Goal: Information Seeking & Learning: Learn about a topic

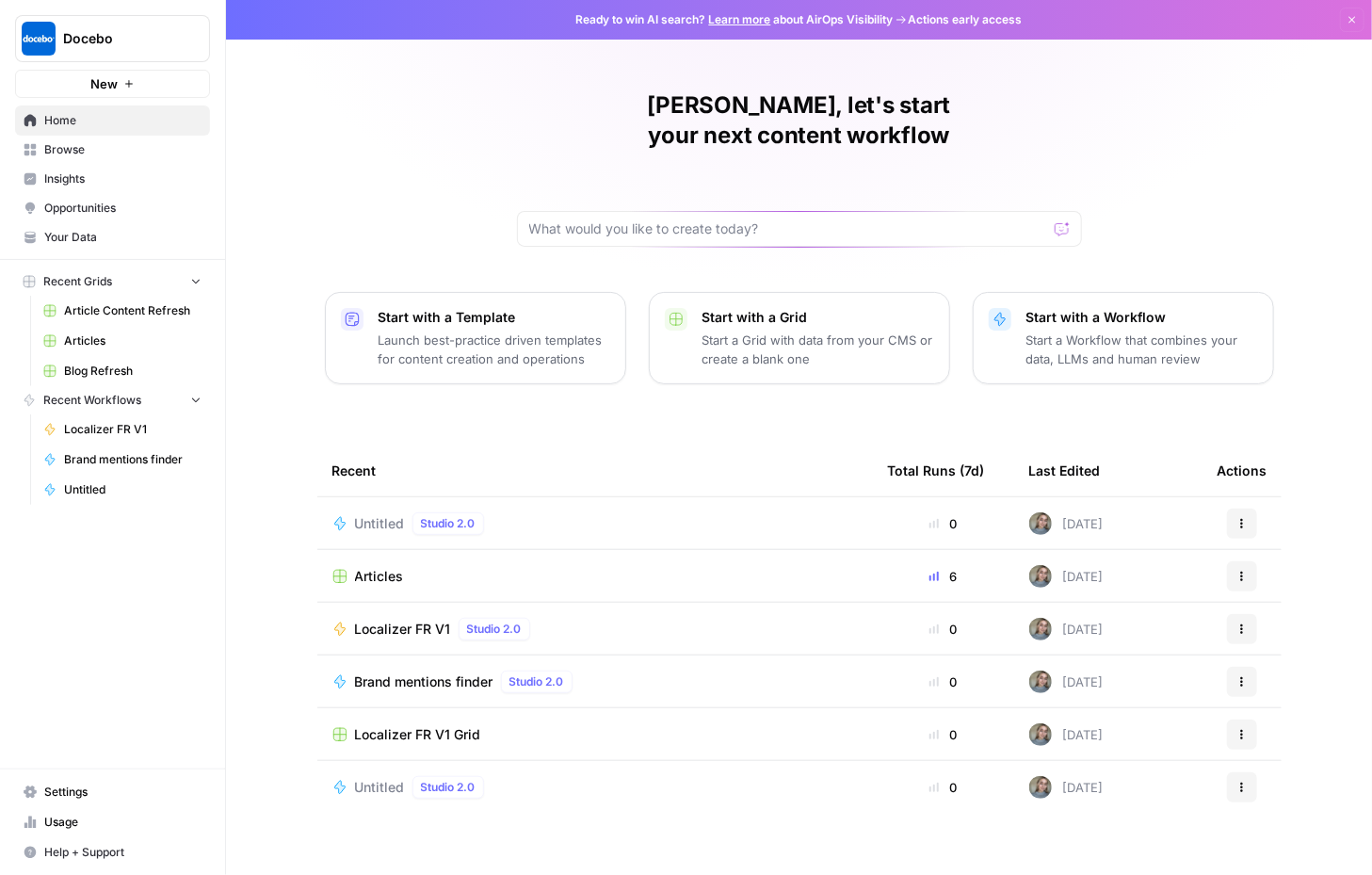
click at [121, 117] on span "Home" at bounding box center [122, 120] width 157 height 17
click at [108, 173] on span "Insights" at bounding box center [122, 178] width 157 height 17
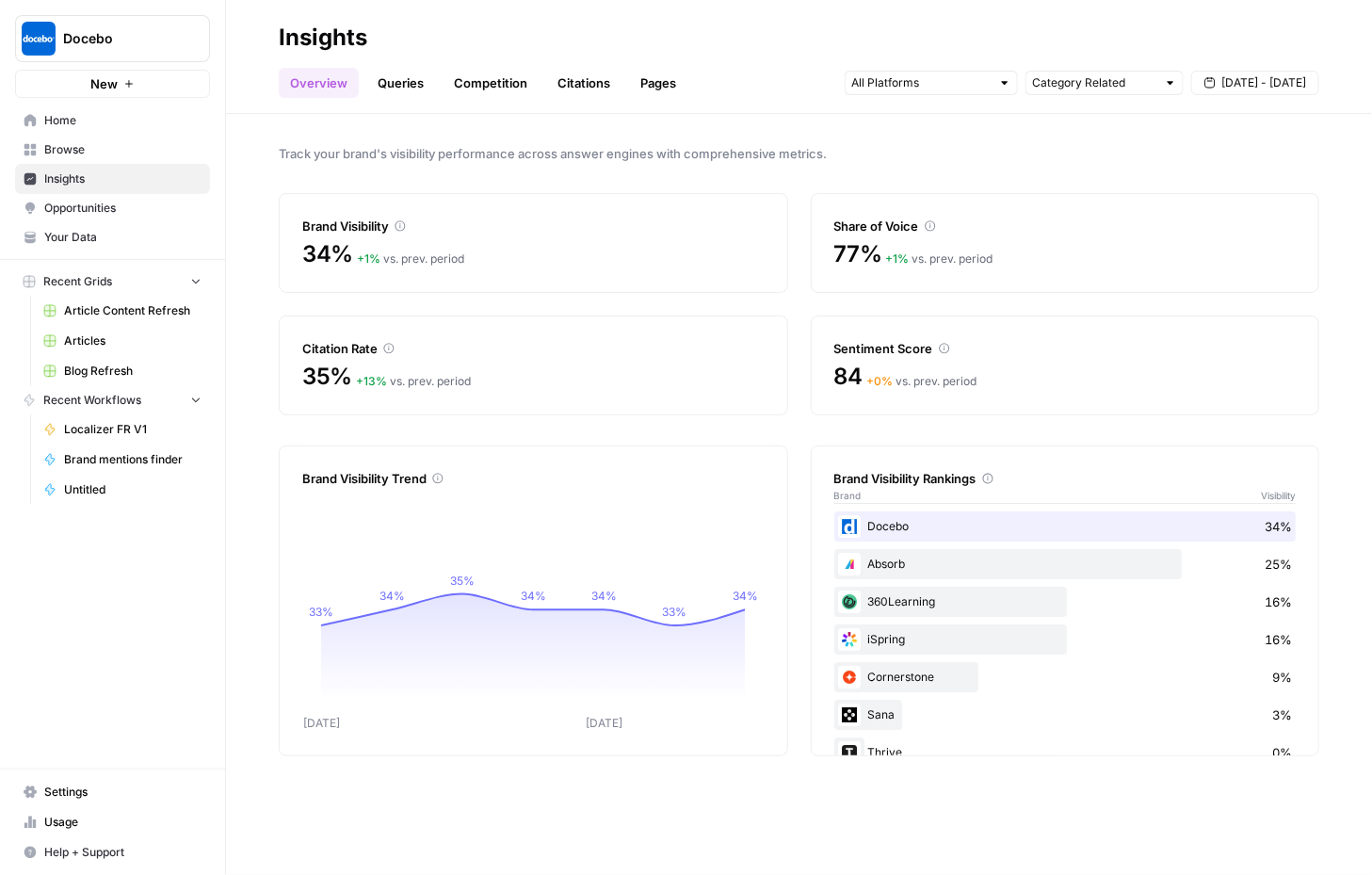
click at [414, 70] on link "Queries" at bounding box center [401, 82] width 69 height 30
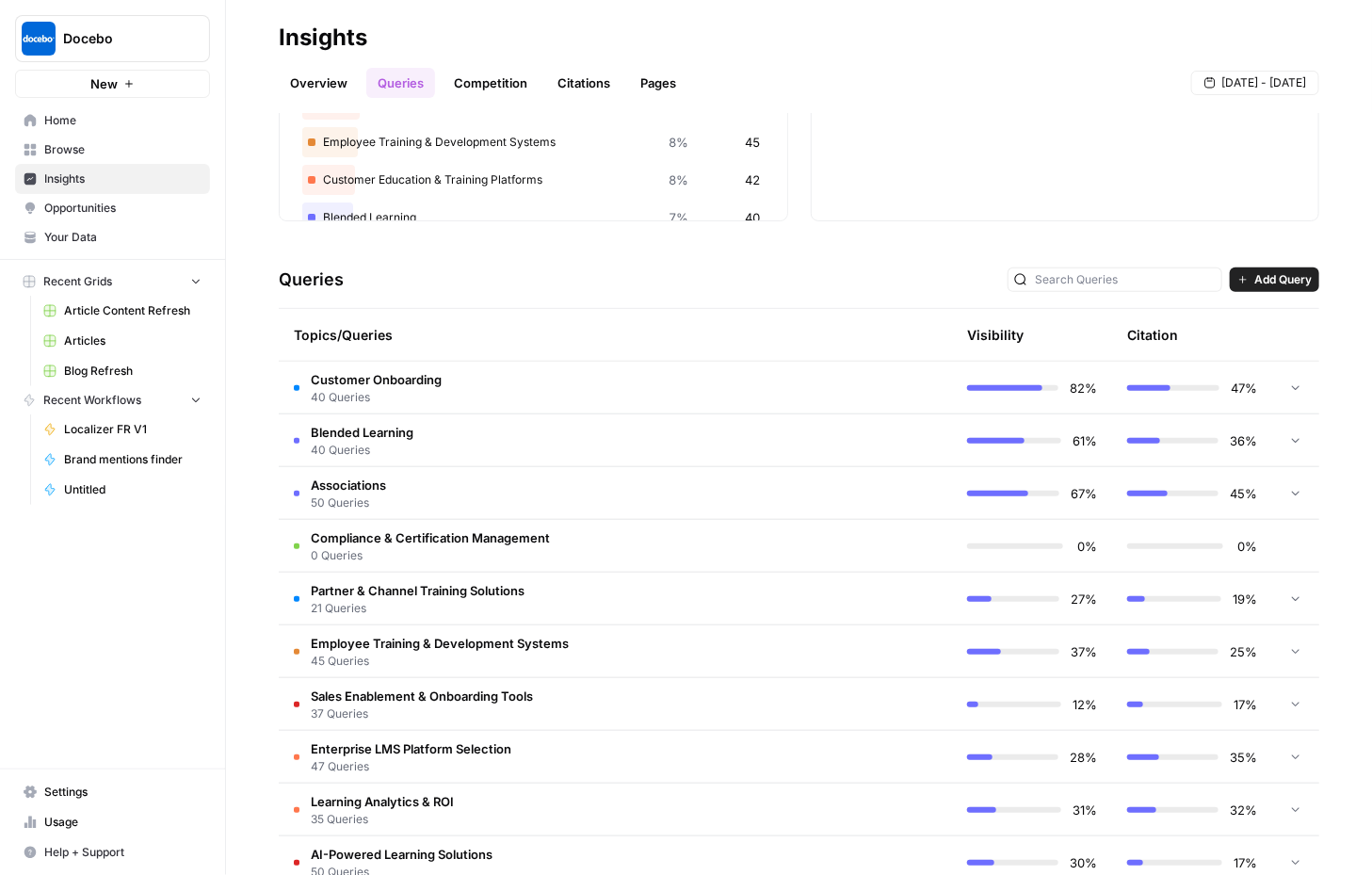
scroll to position [246, 0]
click at [316, 395] on span "40 Queries" at bounding box center [376, 396] width 131 height 17
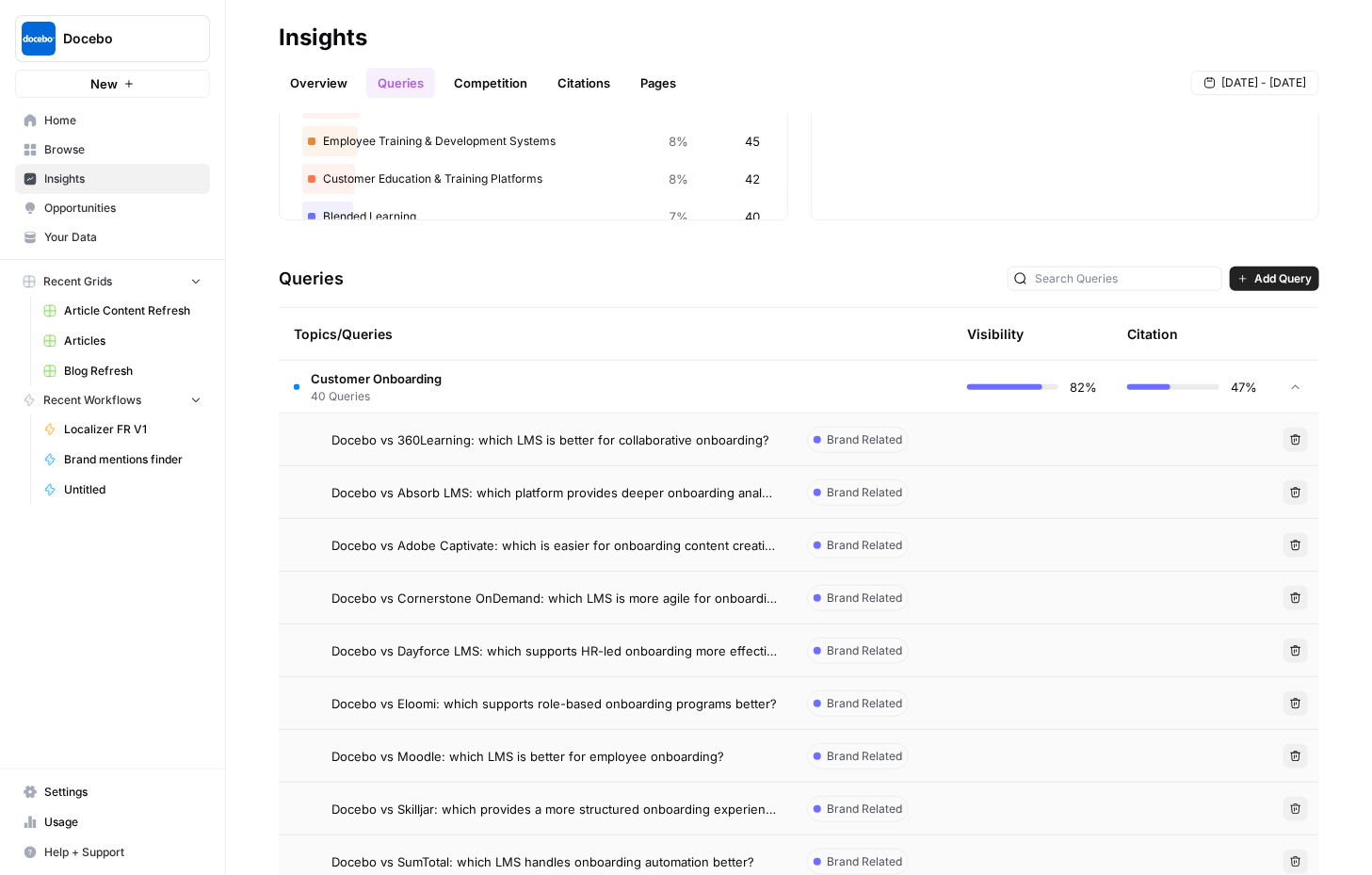
click at [703, 455] on td "Docebo vs 360Learning: which LMS is better for collaborative onboarding?" at bounding box center [535, 439] width 514 height 52
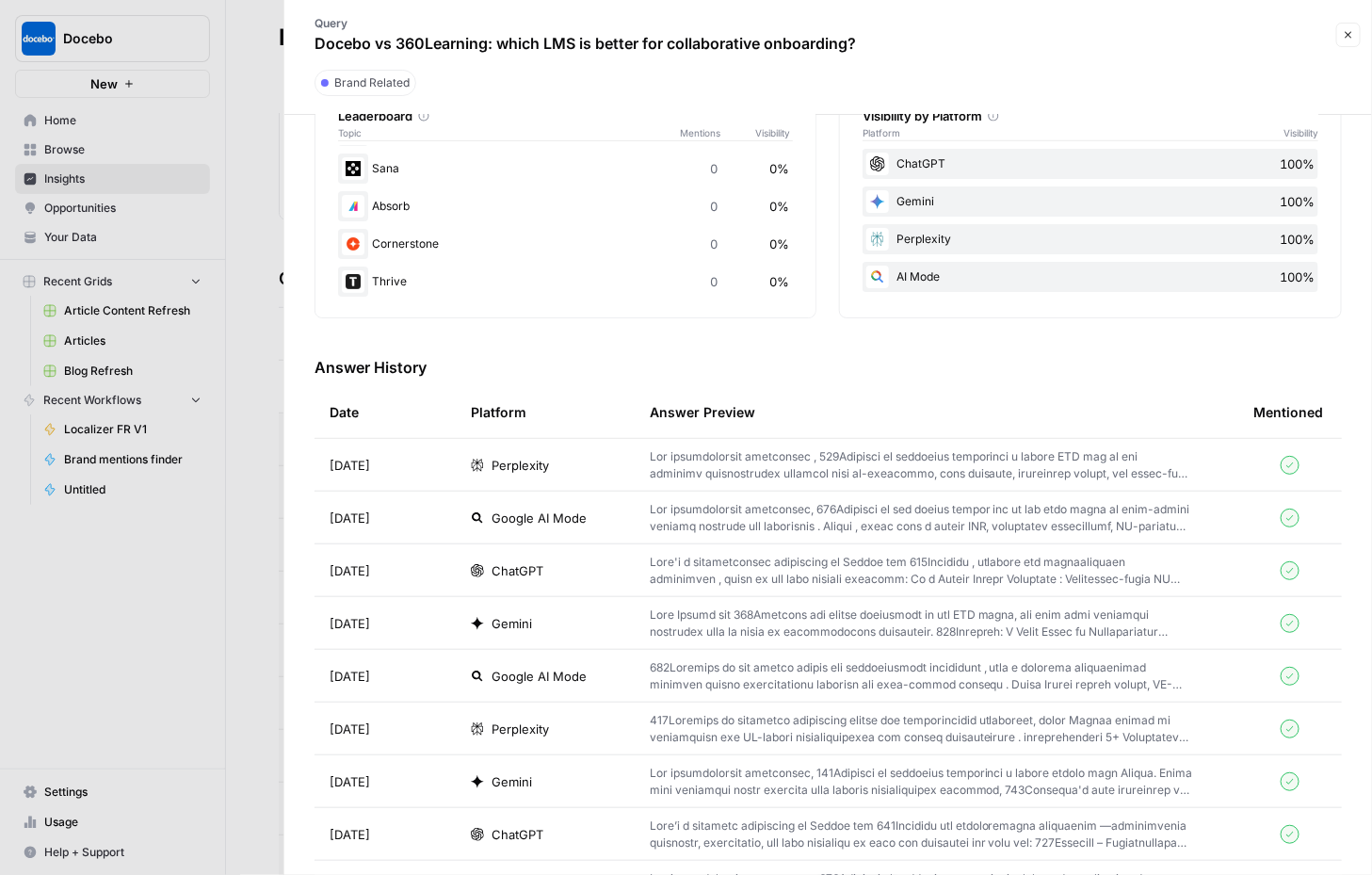
scroll to position [341, 0]
click at [847, 479] on td at bounding box center [937, 462] width 604 height 52
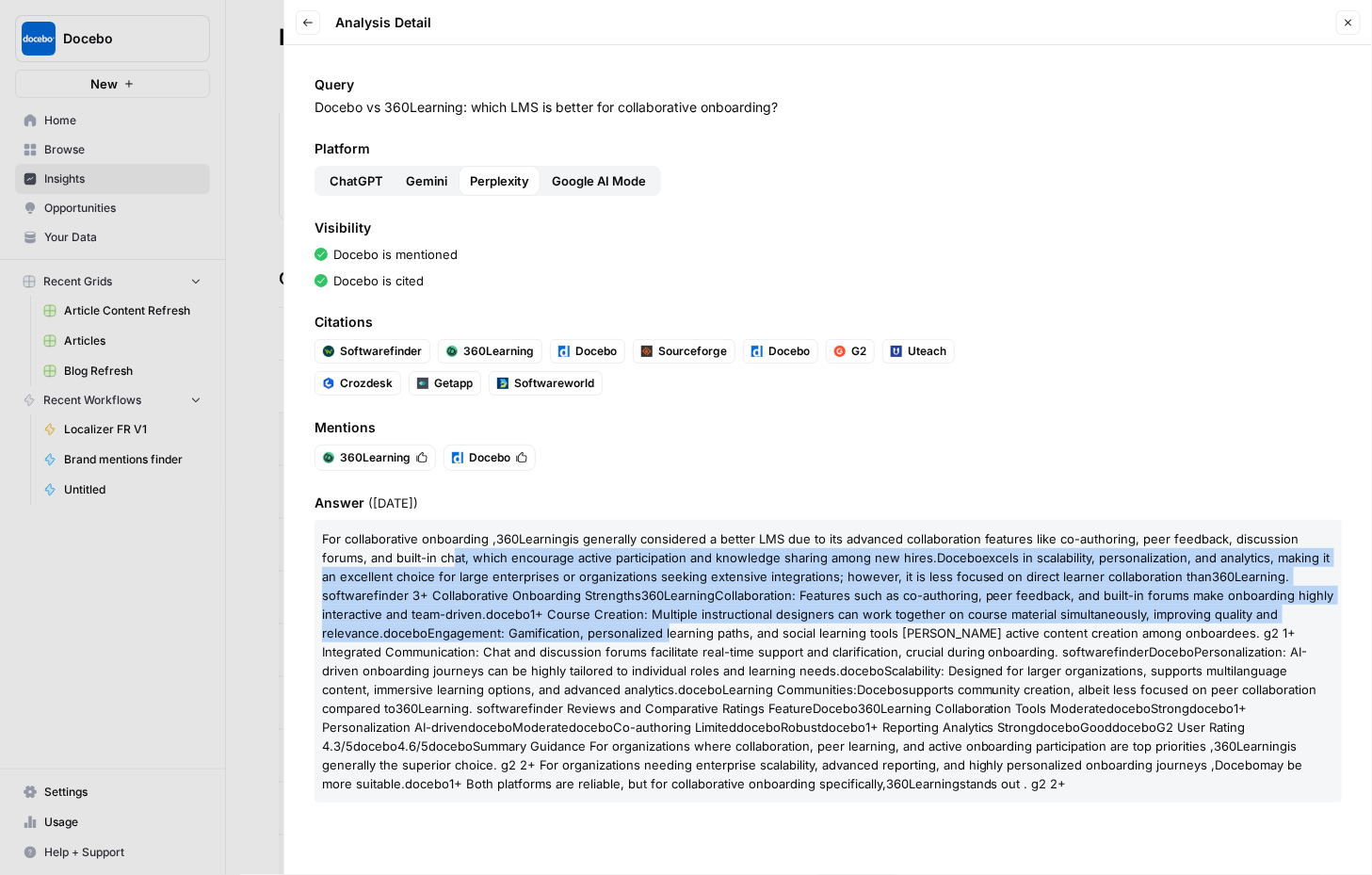
drag, startPoint x: 446, startPoint y: 554, endPoint x: 669, endPoint y: 634, distance: 236.9
click at [669, 634] on p "For collaborative onboarding , 360Learning is generally considered a better LMS…" at bounding box center [828, 660] width 1027 height 282
click at [783, 564] on p "For collaborative onboarding , 360Learning is generally considered a better LMS…" at bounding box center [828, 660] width 1027 height 282
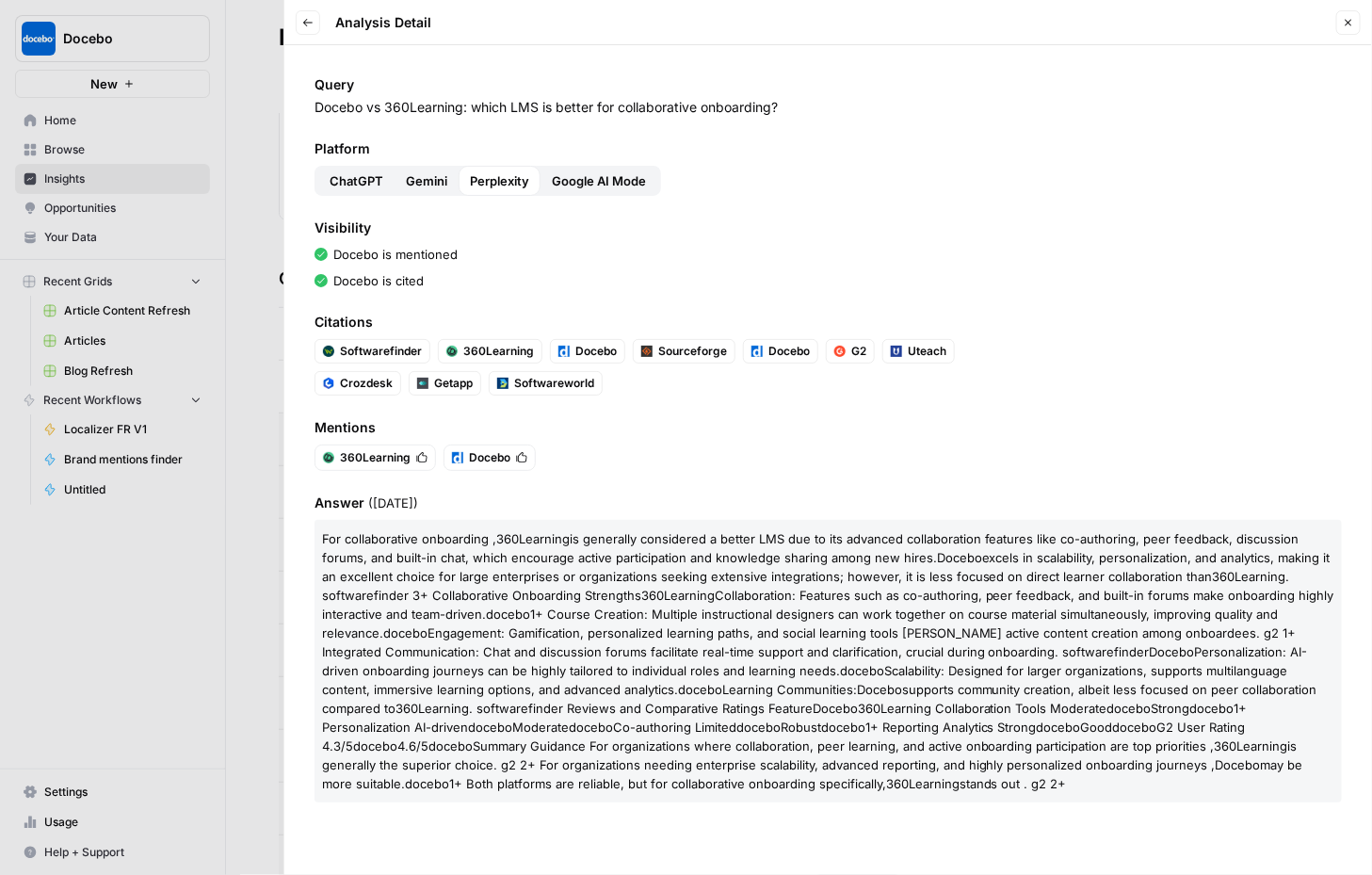
click at [346, 181] on span "ChatGPT" at bounding box center [356, 180] width 54 height 19
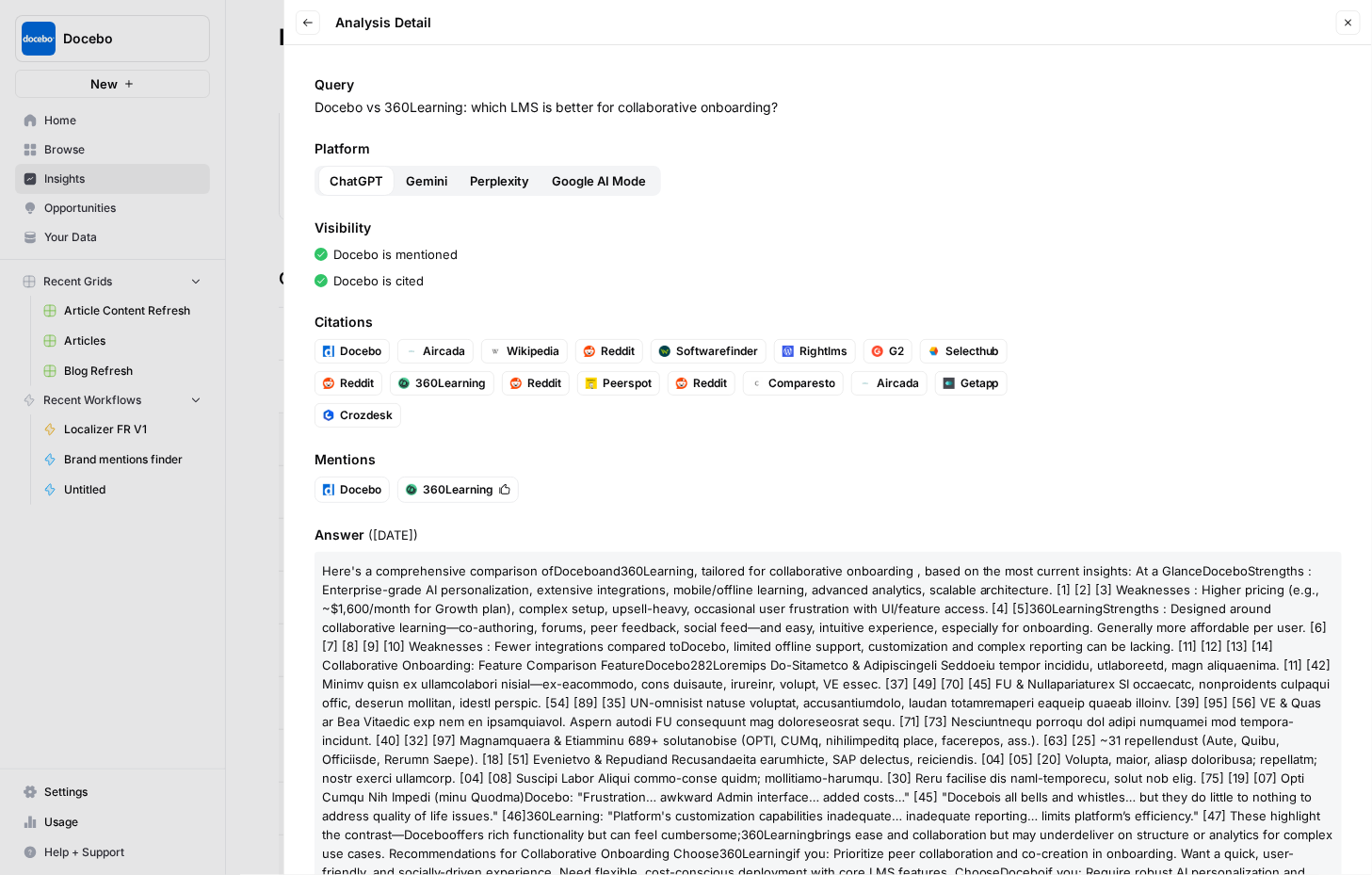
click at [1159, 601] on span "Strengths : Designed around collaborative learning—co-authoring, forums, peer f…" at bounding box center [825, 627] width 1005 height 53
click at [302, 24] on icon "button" at bounding box center [308, 23] width 12 height 12
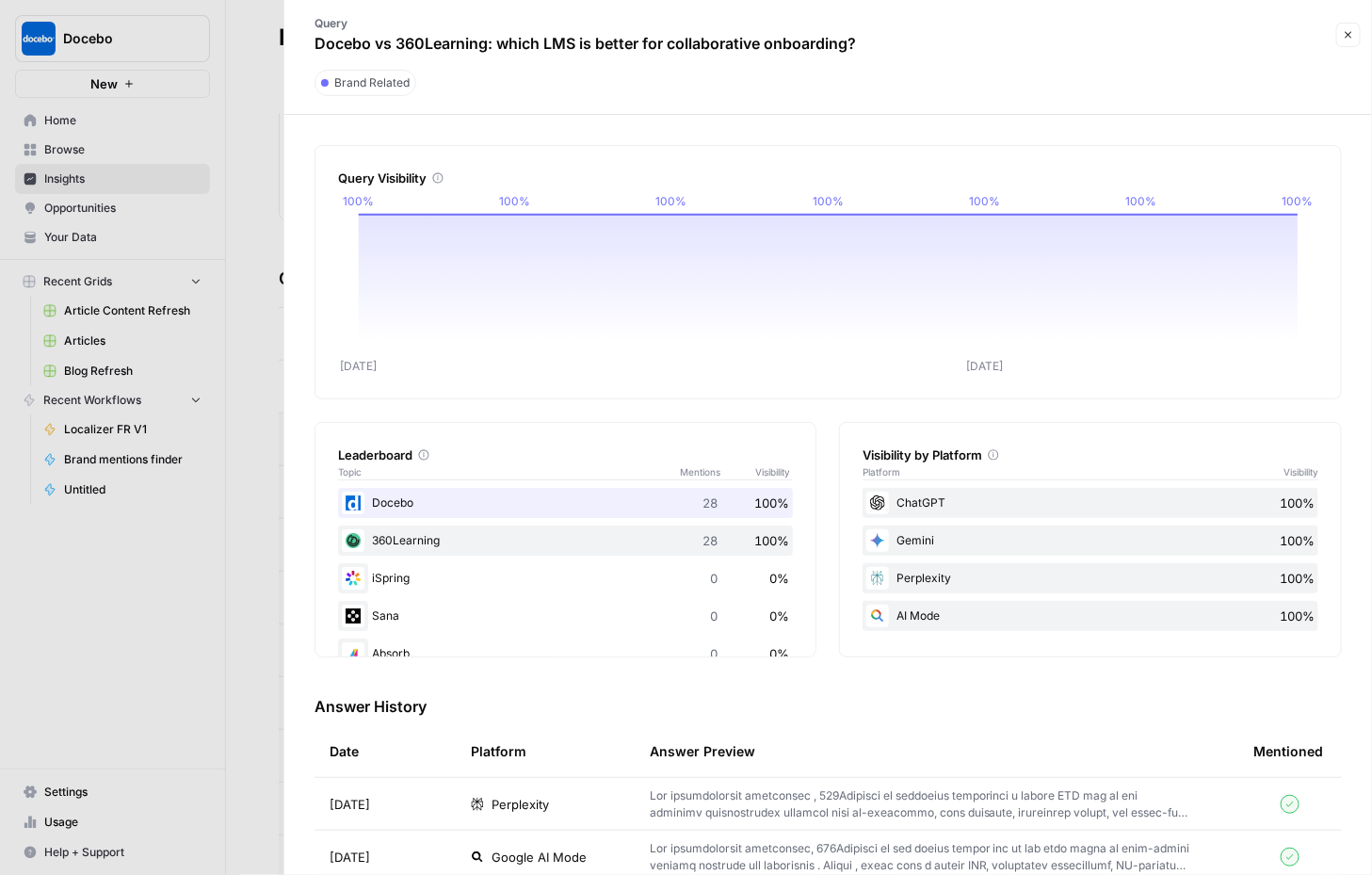
click at [94, 209] on div at bounding box center [686, 437] width 1372 height 875
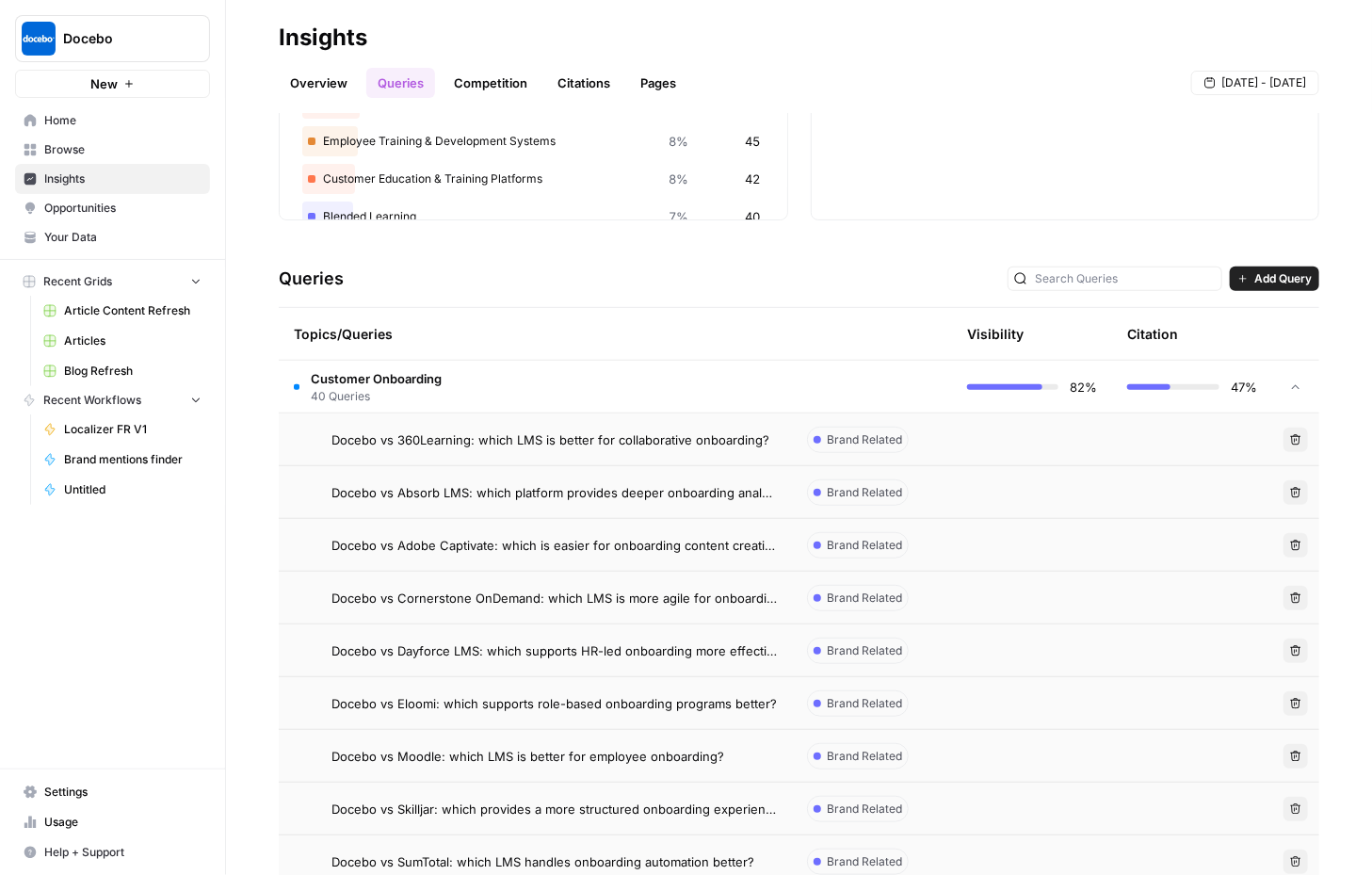
click at [82, 209] on span "Opportunities" at bounding box center [122, 208] width 157 height 17
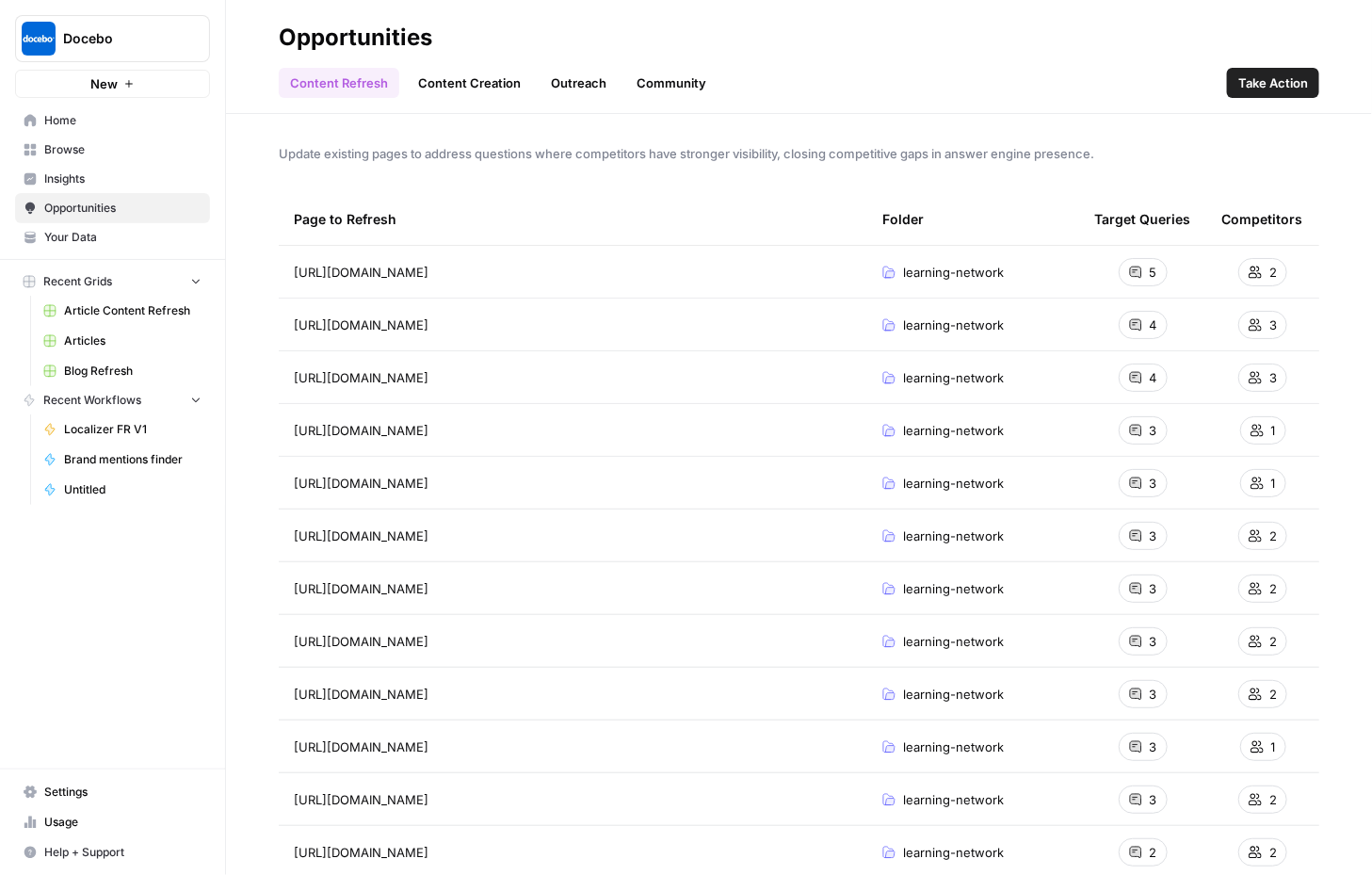
click at [1154, 278] on span "5" at bounding box center [1153, 271] width 8 height 19
click at [1135, 266] on icon at bounding box center [1135, 271] width 13 height 13
click at [1291, 82] on span "Take Action" at bounding box center [1273, 82] width 70 height 19
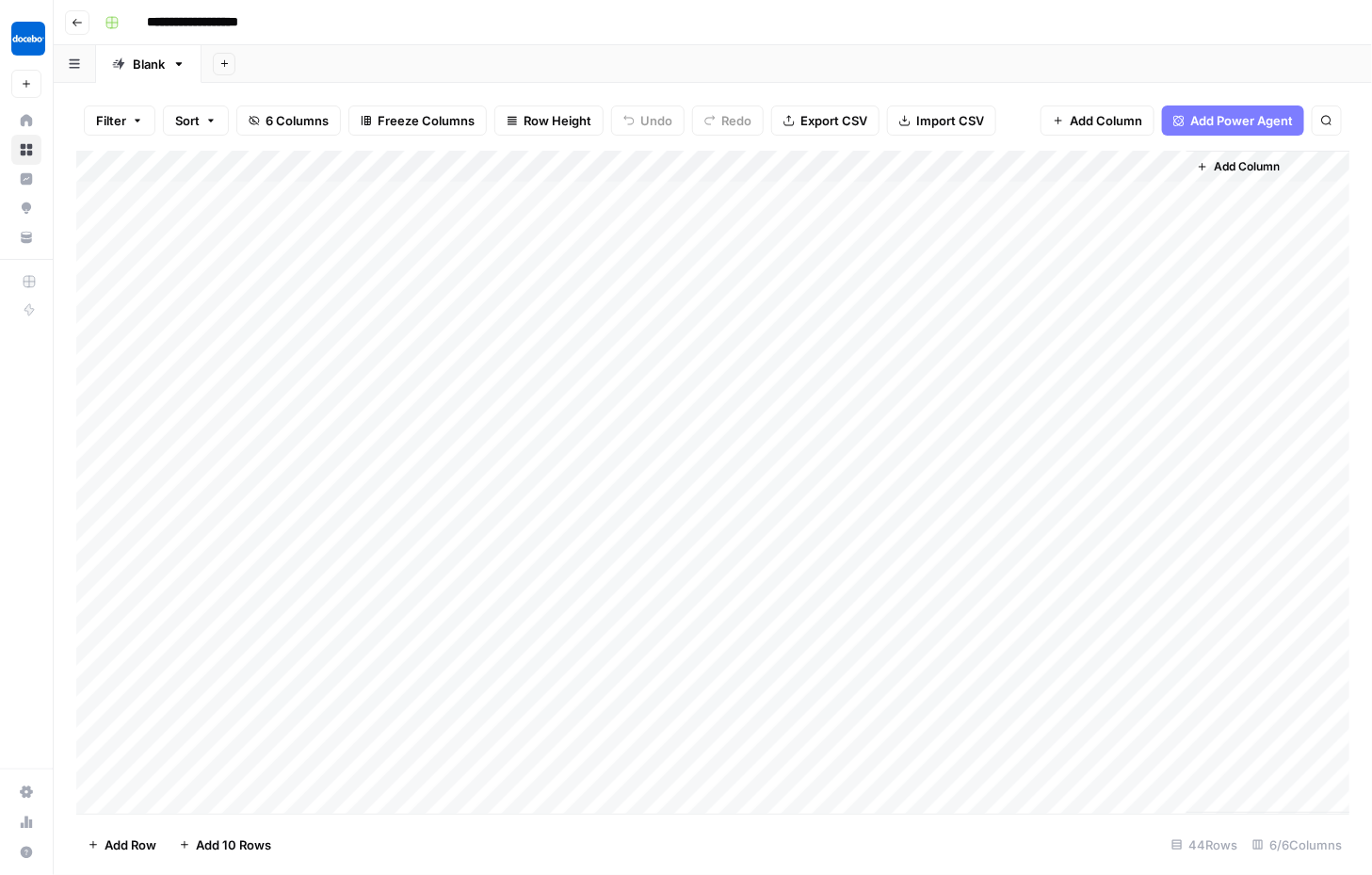
click at [68, 18] on button "Go back" at bounding box center [76, 23] width 24 height 24
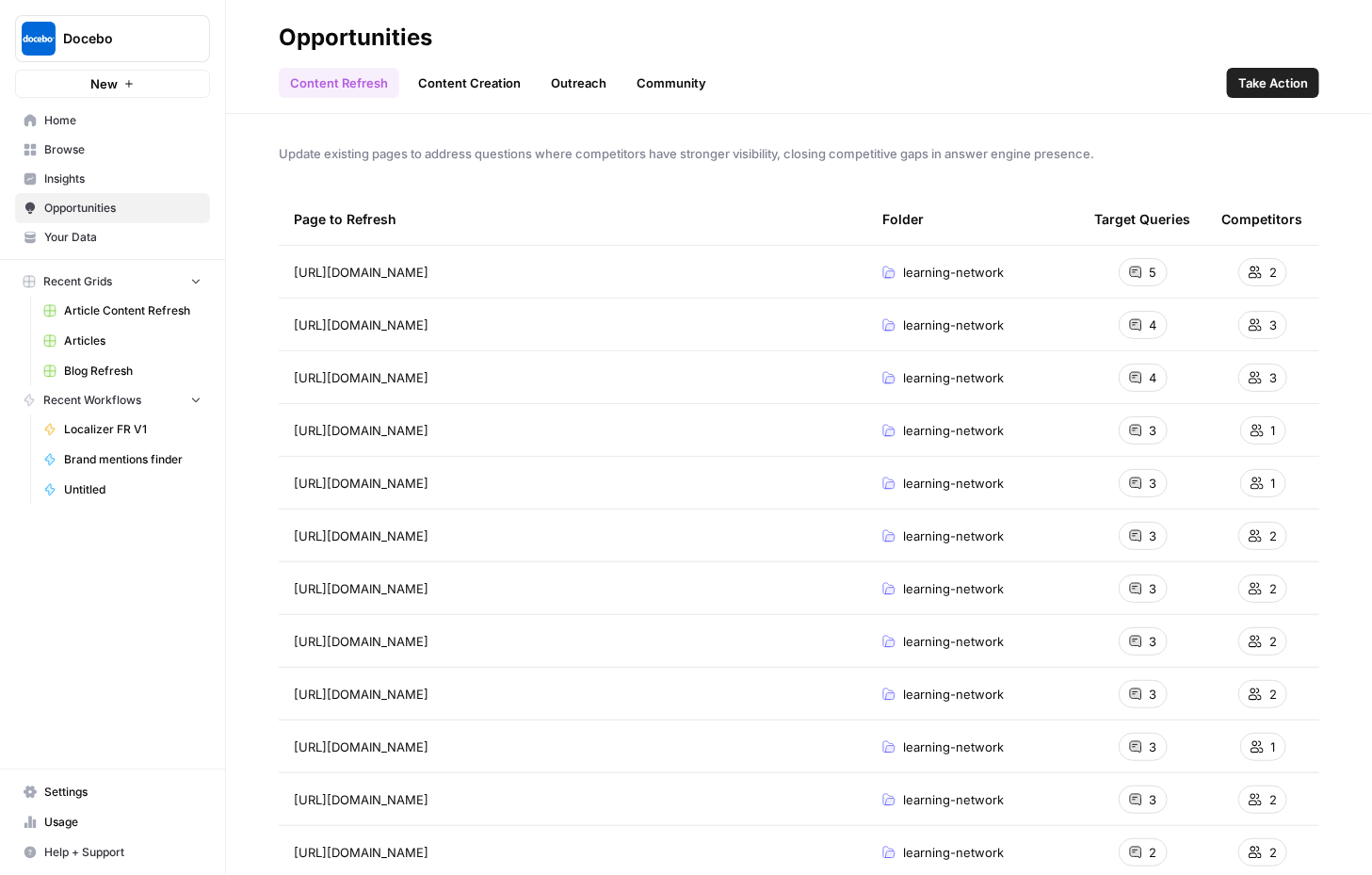
click at [428, 276] on span "[URL][DOMAIN_NAME]" at bounding box center [361, 271] width 134 height 19
click at [964, 271] on span "learning-network" at bounding box center [954, 271] width 101 height 19
click at [1144, 270] on div "5" at bounding box center [1144, 271] width 49 height 28
click at [1268, 271] on div "2" at bounding box center [1263, 271] width 49 height 28
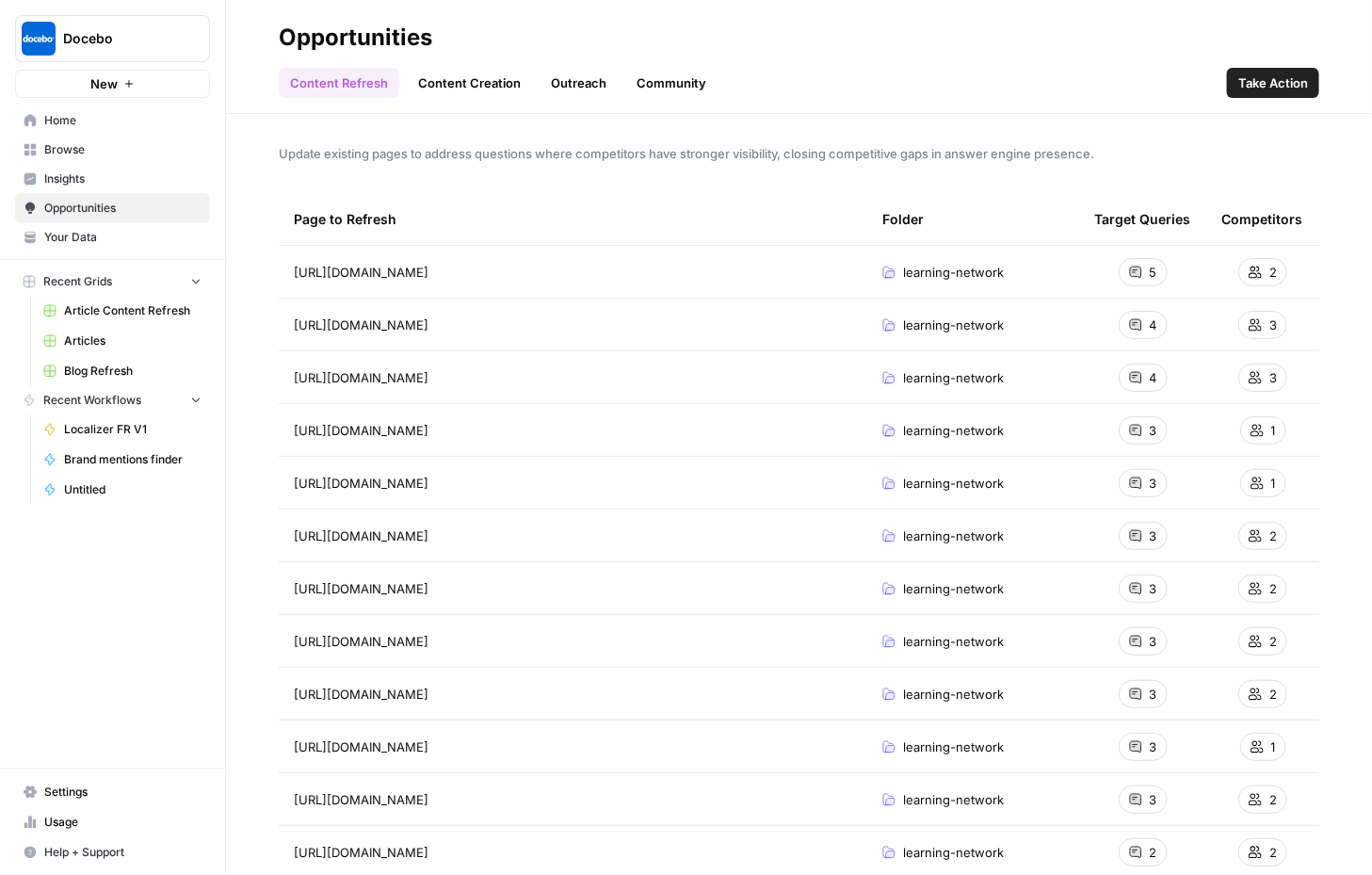
click at [1268, 271] on div "2" at bounding box center [1263, 271] width 49 height 28
click at [1288, 86] on span "Take Action" at bounding box center [1273, 82] width 70 height 19
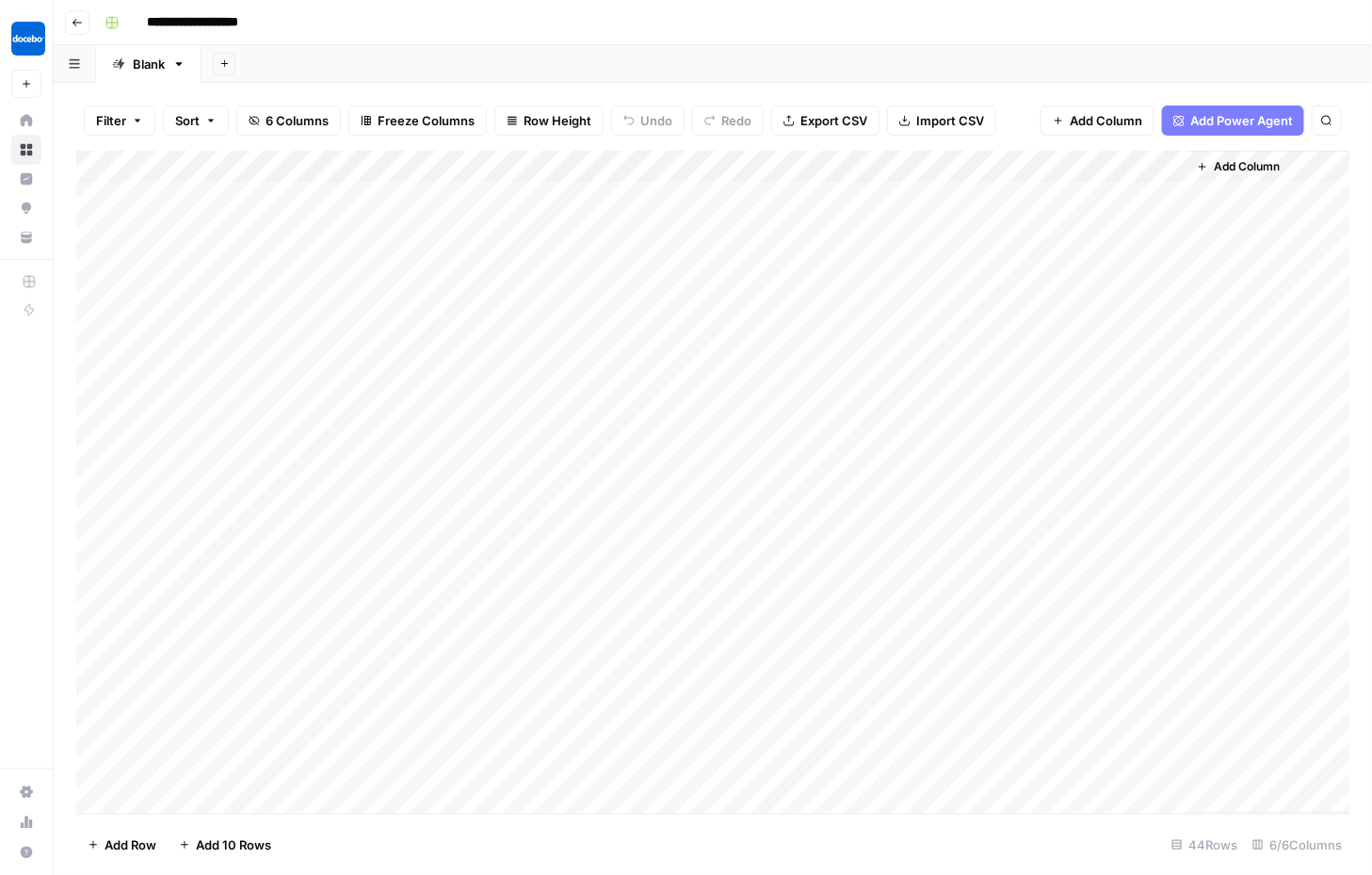
click at [728, 192] on div "Add Column" at bounding box center [713, 482] width 1274 height 663
click at [535, 200] on div "Add Column" at bounding box center [713, 482] width 1274 height 663
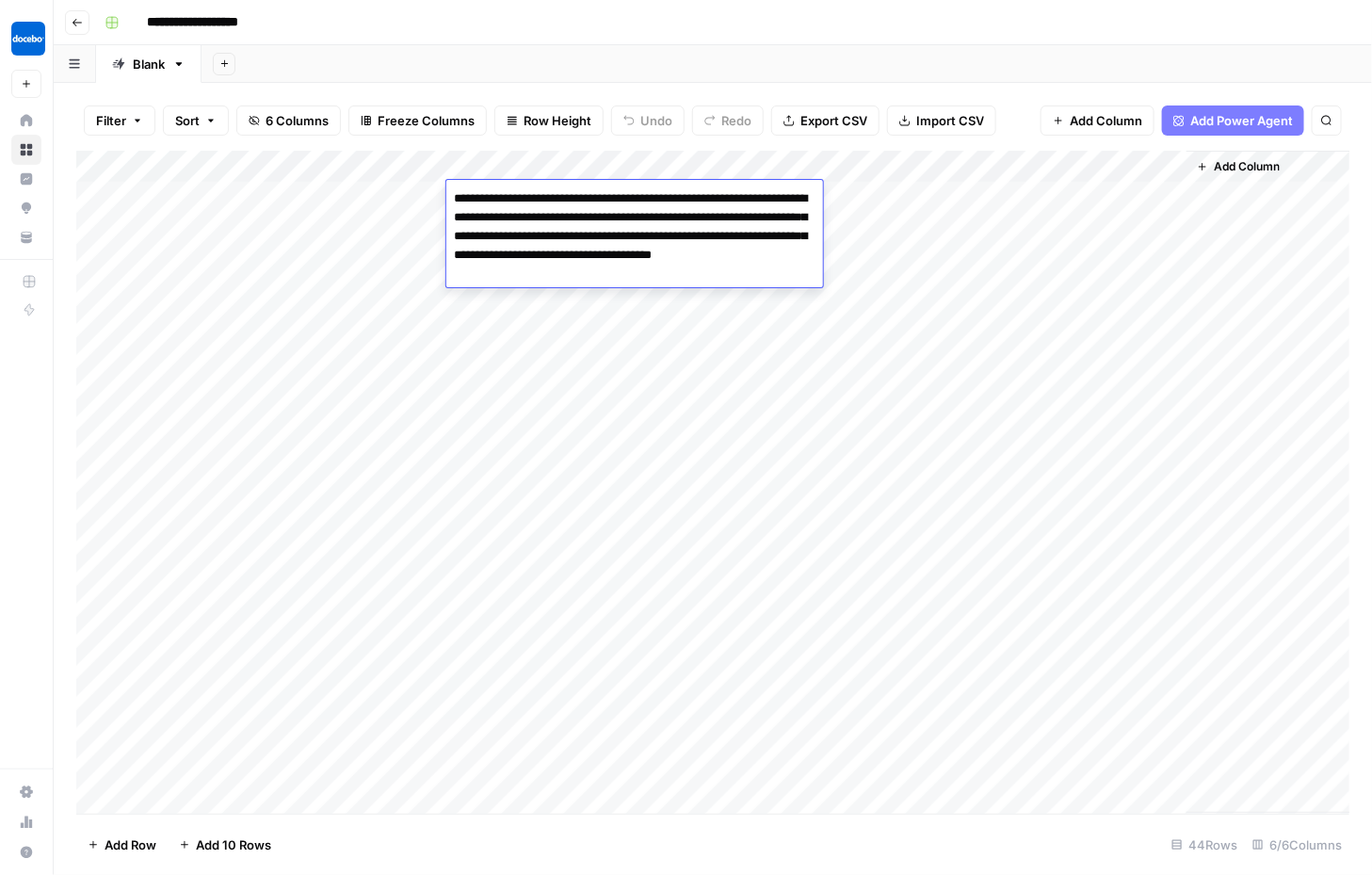
click at [1080, 444] on div "Add Column" at bounding box center [713, 482] width 1274 height 663
